Goal: Contribute content

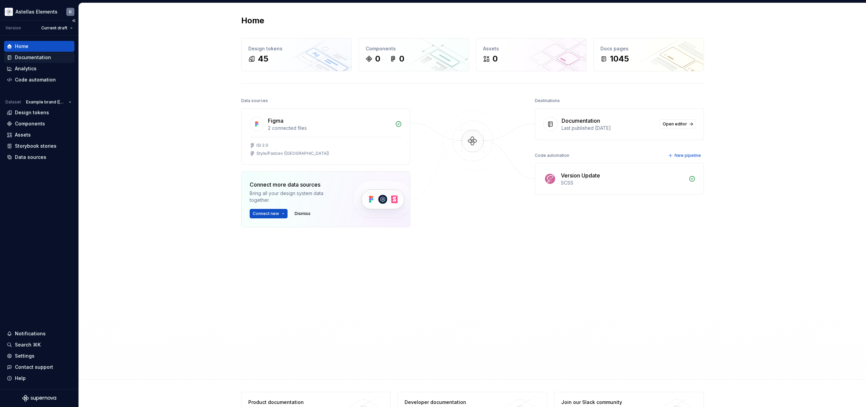
click at [42, 57] on div "Documentation" at bounding box center [33, 57] width 36 height 7
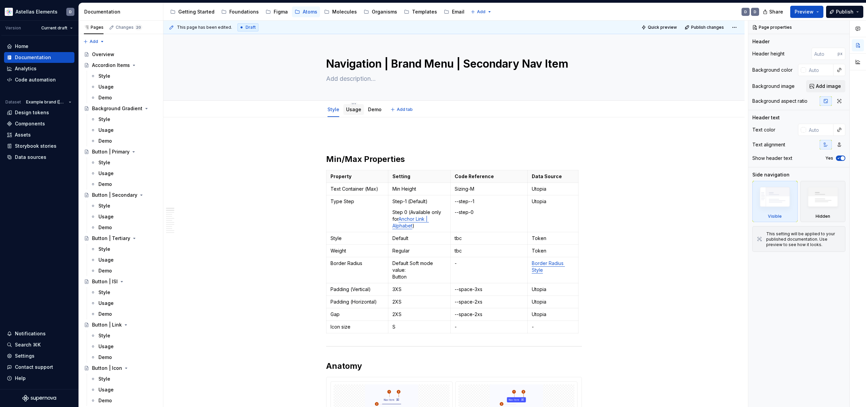
click at [351, 110] on link "Usage" at bounding box center [353, 110] width 15 height 6
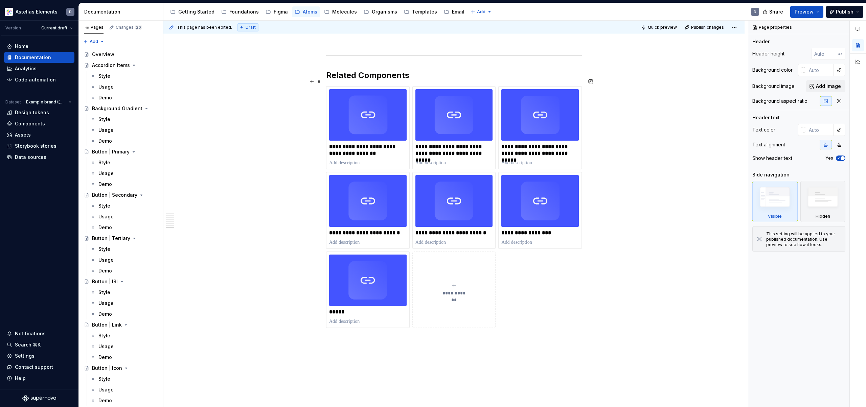
scroll to position [1610, 0]
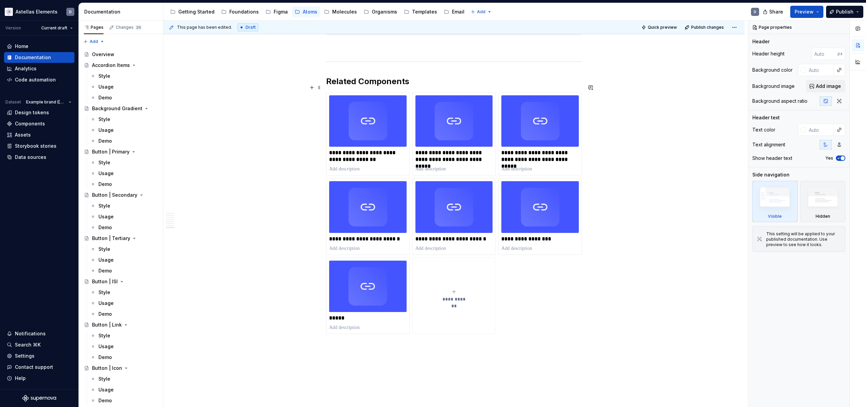
click at [457, 289] on icon "submit" at bounding box center [453, 291] width 5 height 5
type textarea "*"
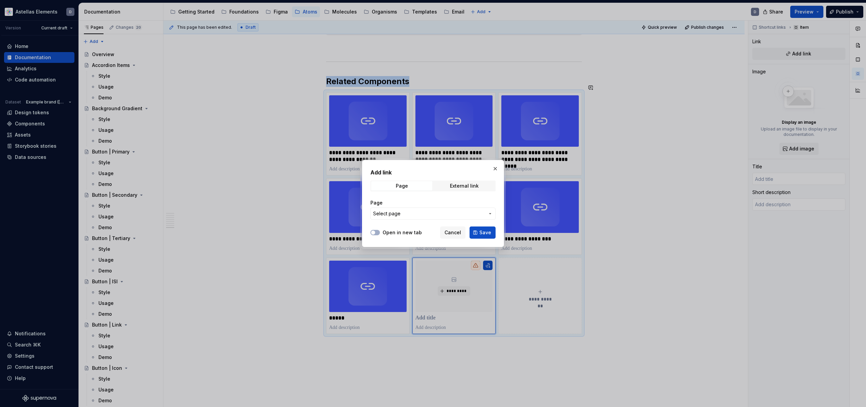
click at [419, 209] on button "Select page" at bounding box center [433, 214] width 125 height 12
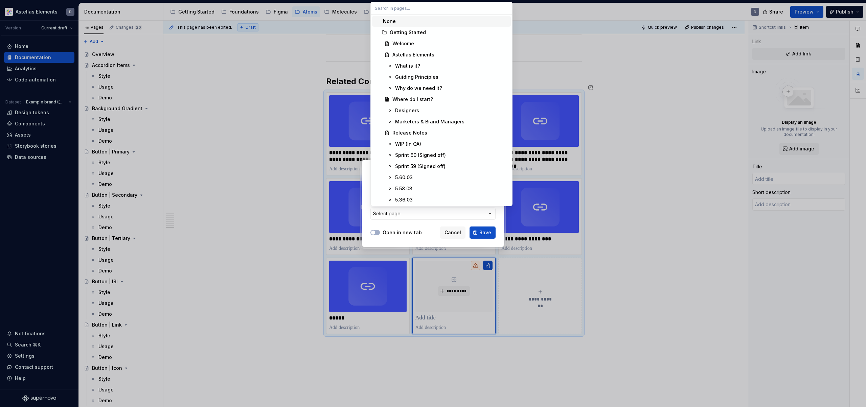
click at [421, 213] on div "Add link Page External link Page Select page Open in new tab Cancel Save" at bounding box center [433, 203] width 866 height 407
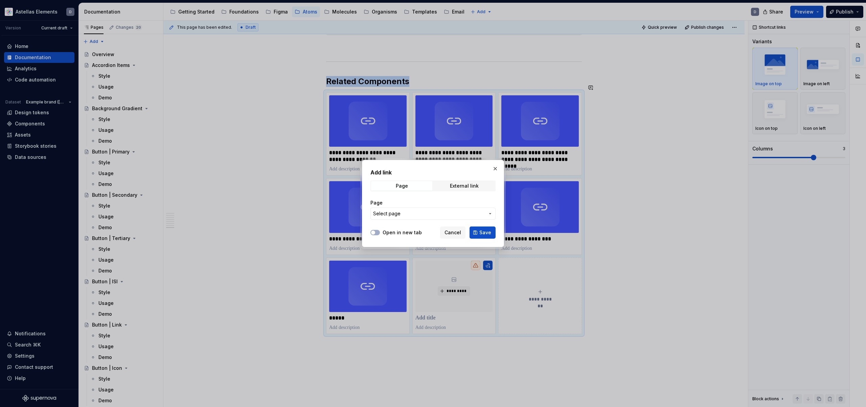
click at [421, 212] on span "Select page" at bounding box center [429, 214] width 112 height 7
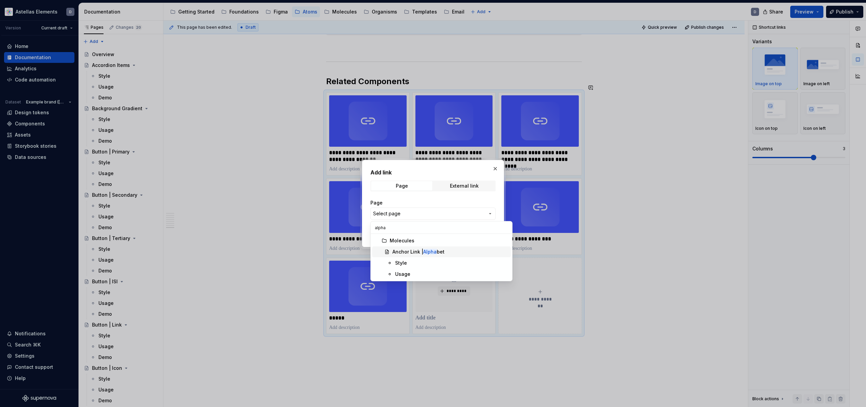
type input "alpha"
click at [430, 251] on mark "Alpha" at bounding box center [430, 252] width 14 height 6
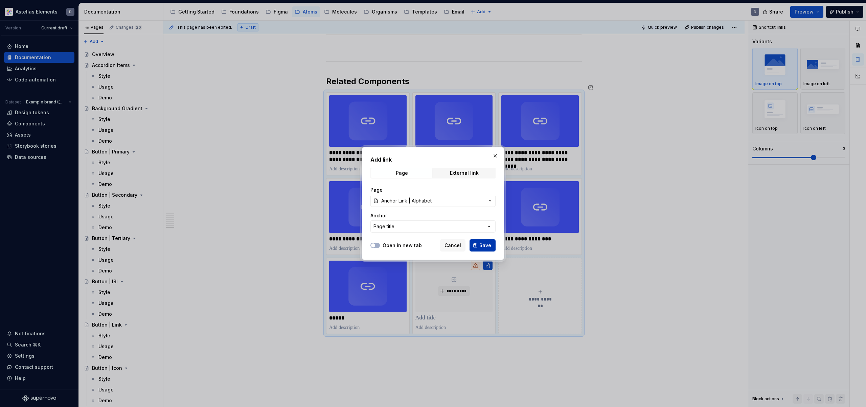
click at [489, 247] on span "Save" at bounding box center [486, 245] width 12 height 7
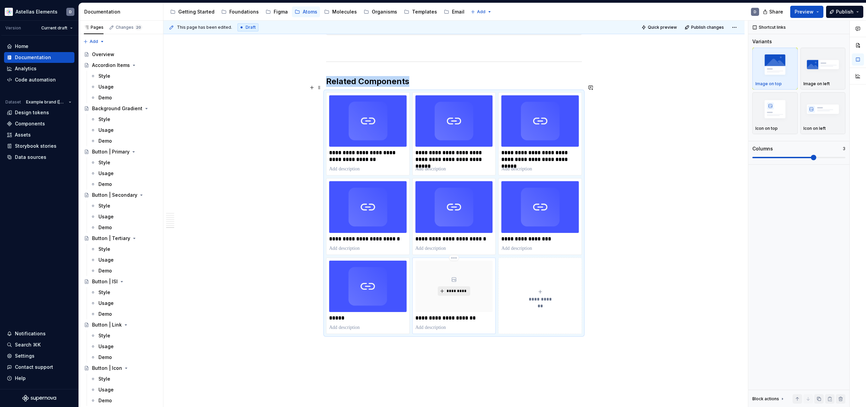
click at [454, 289] on span "*********" at bounding box center [456, 291] width 21 height 5
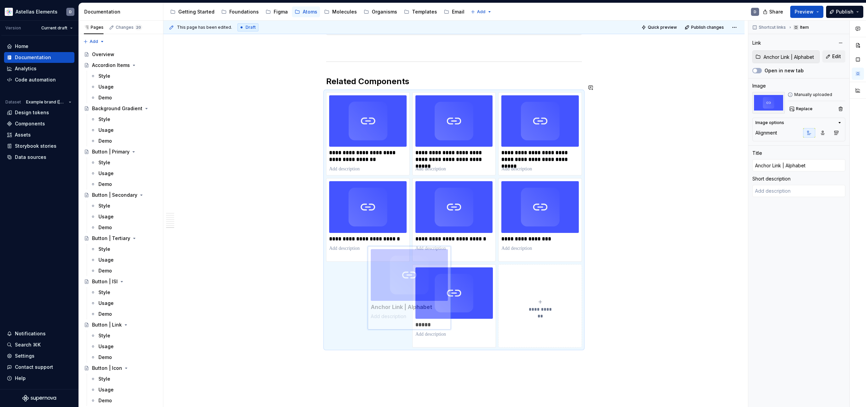
scroll to position [1617, 0]
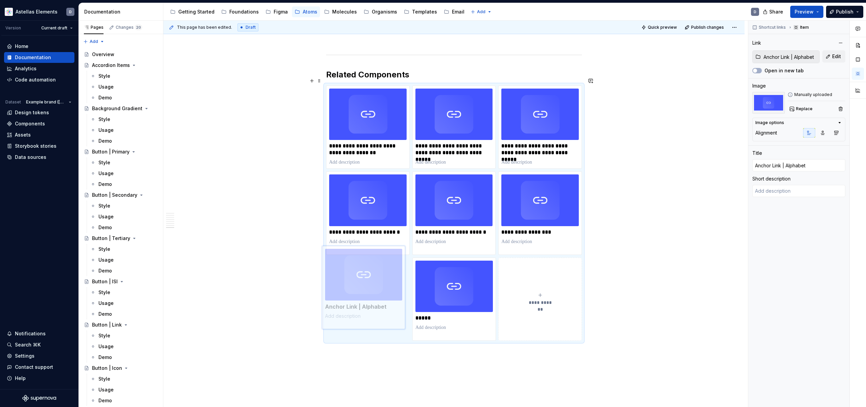
drag, startPoint x: 472, startPoint y: 273, endPoint x: 383, endPoint y: 270, distance: 89.4
click at [381, 270] on body "Astellas Elements D Version Current draft Home Documentation Analytics Code aut…" at bounding box center [433, 203] width 866 height 407
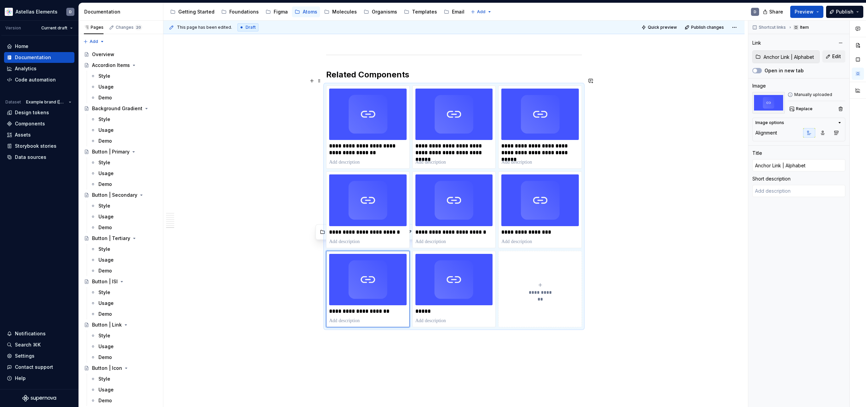
drag, startPoint x: 672, startPoint y: 265, endPoint x: 650, endPoint y: 267, distance: 22.4
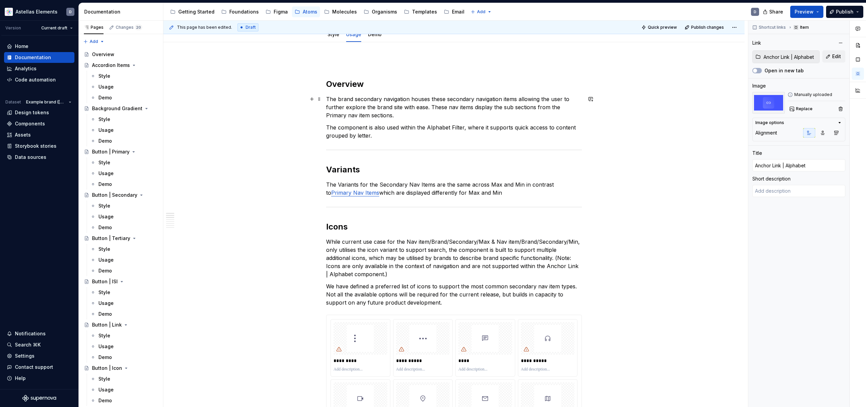
scroll to position [0, 0]
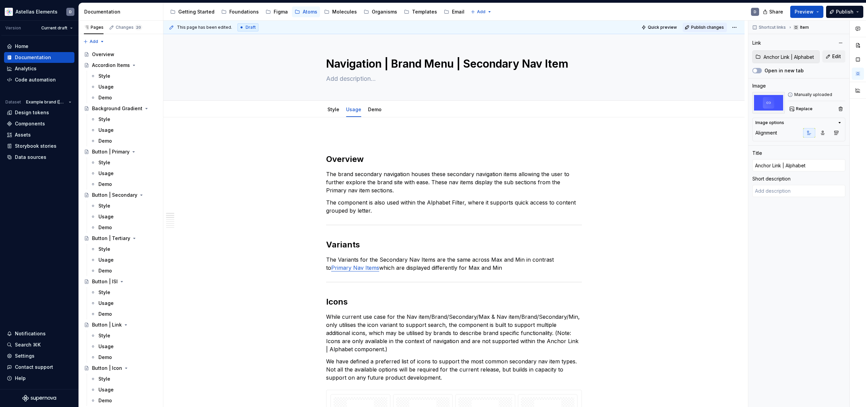
click at [711, 28] on span "Publish changes" at bounding box center [707, 27] width 33 height 5
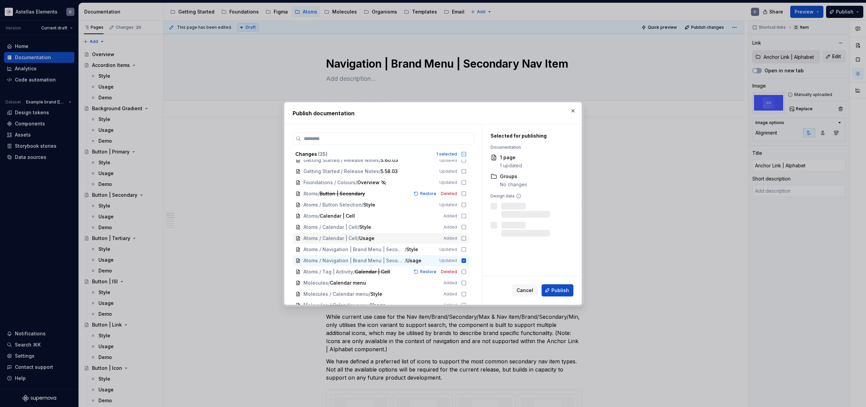
scroll to position [41, 0]
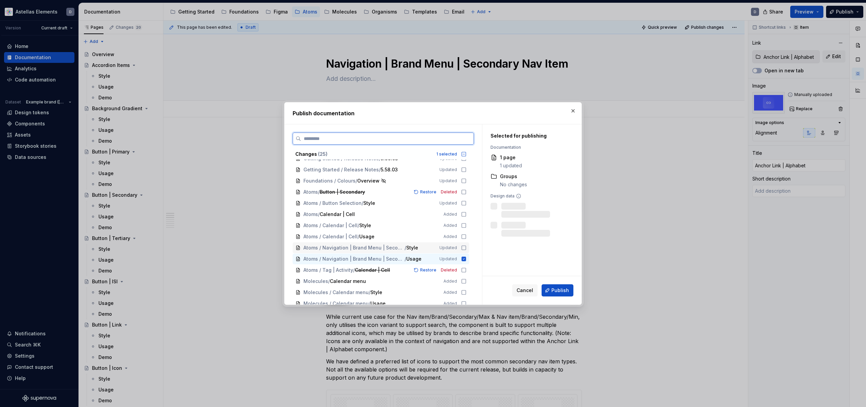
click at [467, 248] on icon at bounding box center [463, 247] width 5 height 5
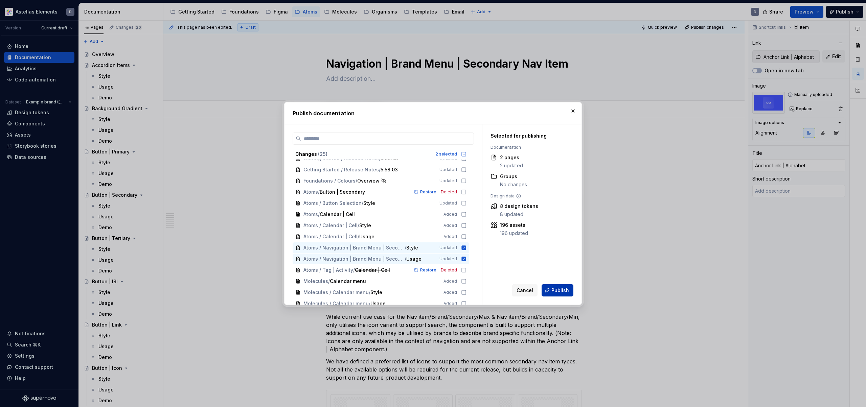
click at [567, 287] on span "Publish" at bounding box center [561, 290] width 18 height 7
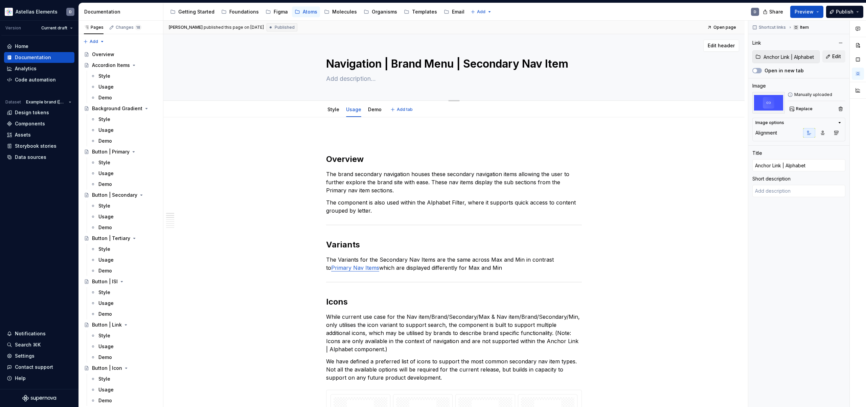
click at [642, 64] on div "Navigation | Brand Menu | Secondary Nav Item" at bounding box center [454, 67] width 527 height 66
click at [334, 112] on link "Style" at bounding box center [334, 110] width 12 height 6
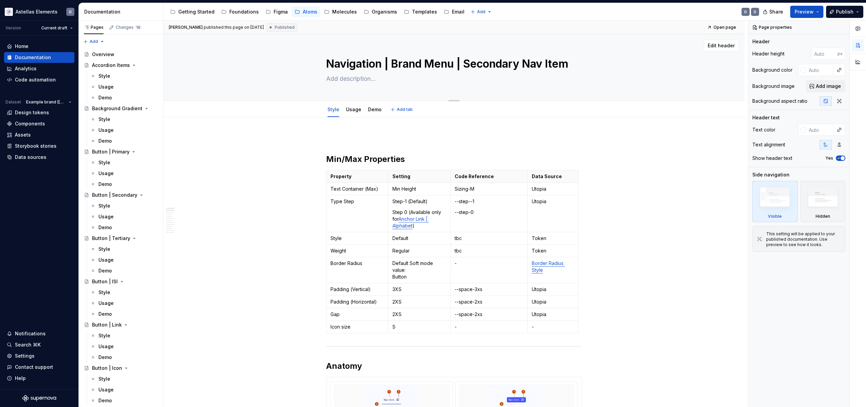
click at [570, 63] on textarea "Navigation | Brand Menu | Secondary Nav Item" at bounding box center [453, 64] width 256 height 16
type textarea "*"
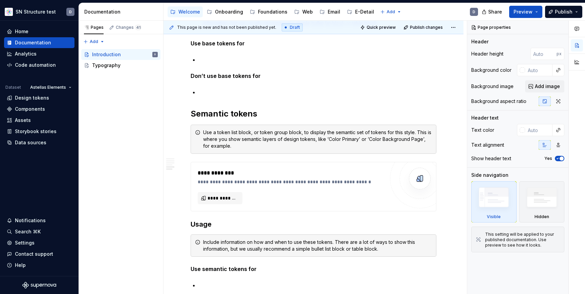
scroll to position [645, 0]
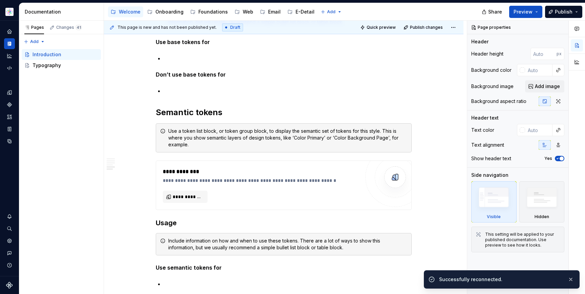
type textarea "*"
